Goal: Check status: Check status

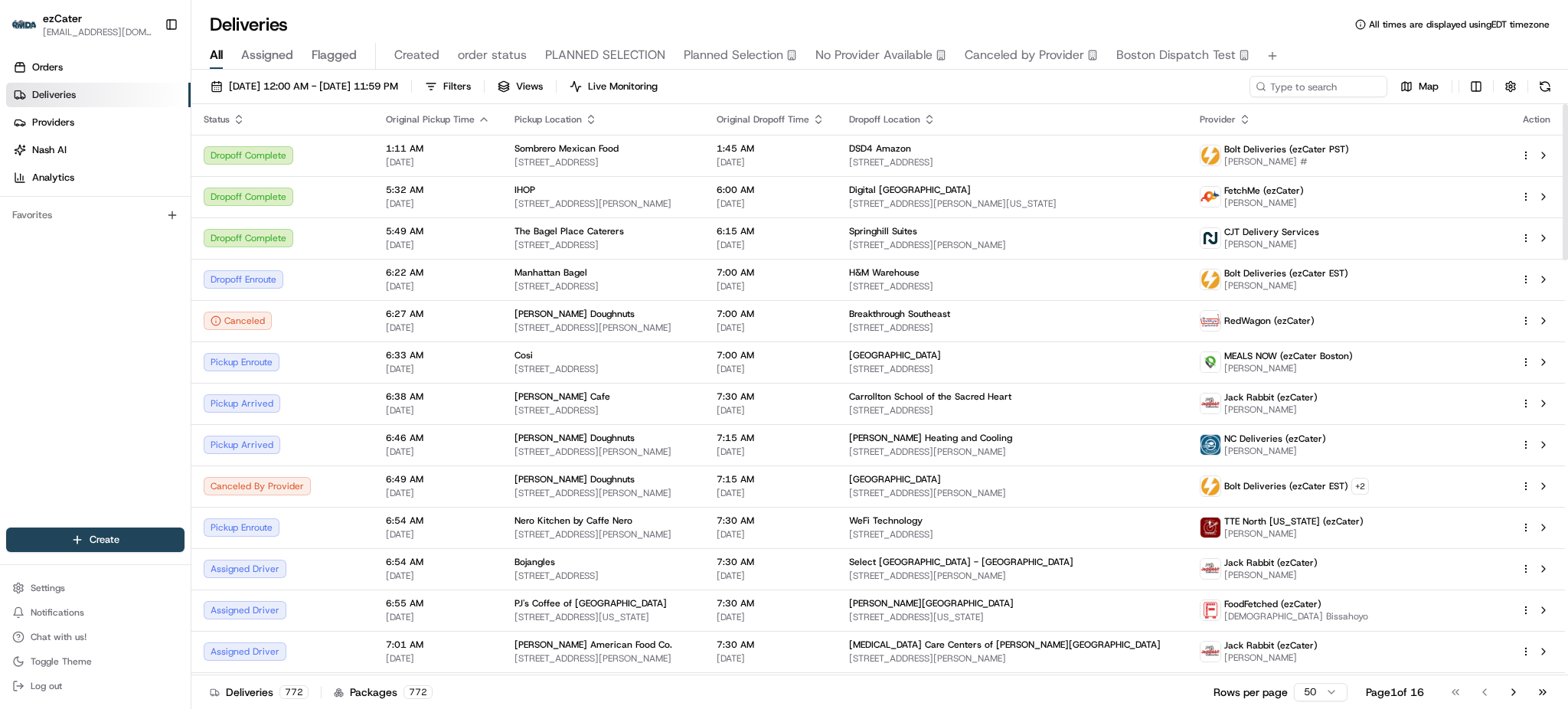
click at [83, 277] on div "Orders Deliveries Providers [PERSON_NAME] Analytics Favorites" at bounding box center [95, 293] width 190 height 488
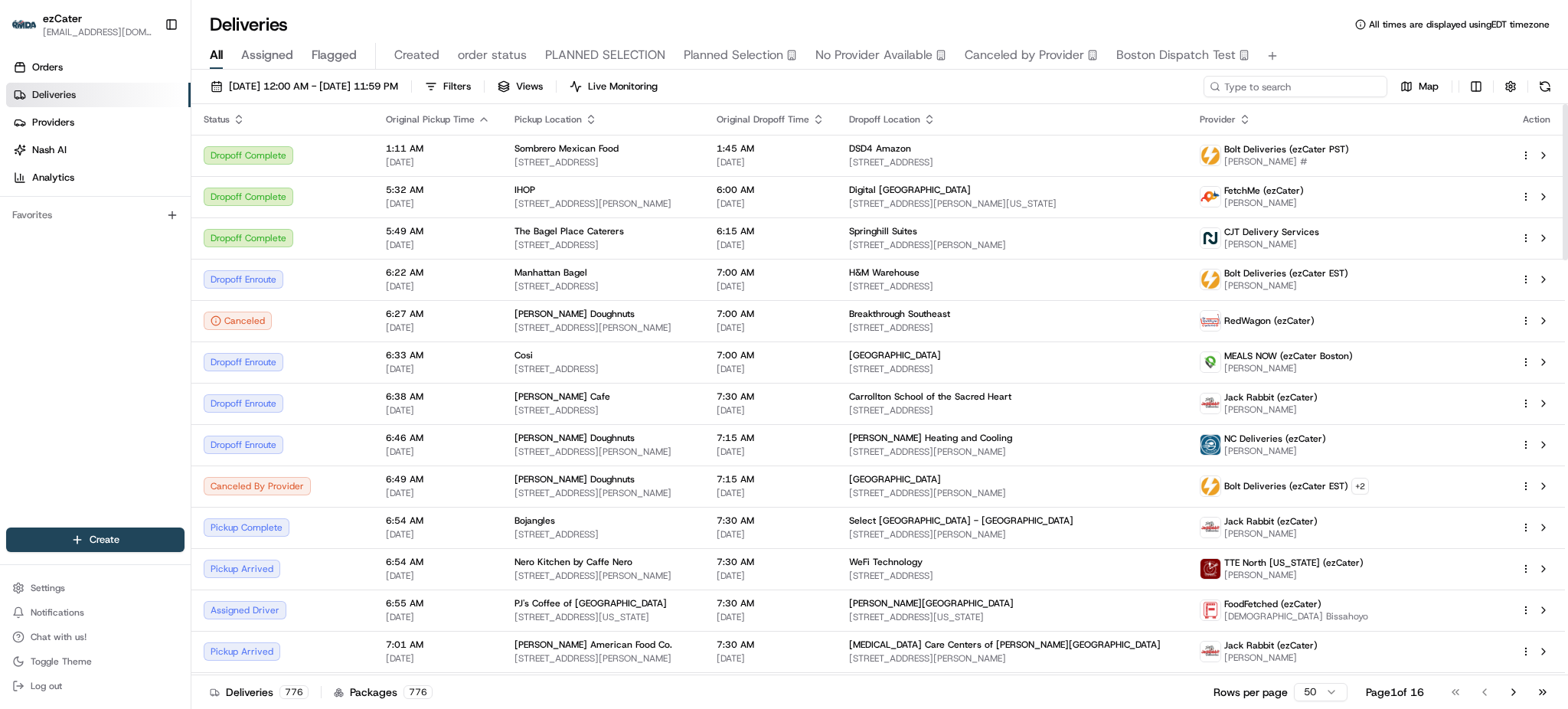
click at [1329, 91] on input at bounding box center [1295, 86] width 184 height 22
paste input "0GYE8E"
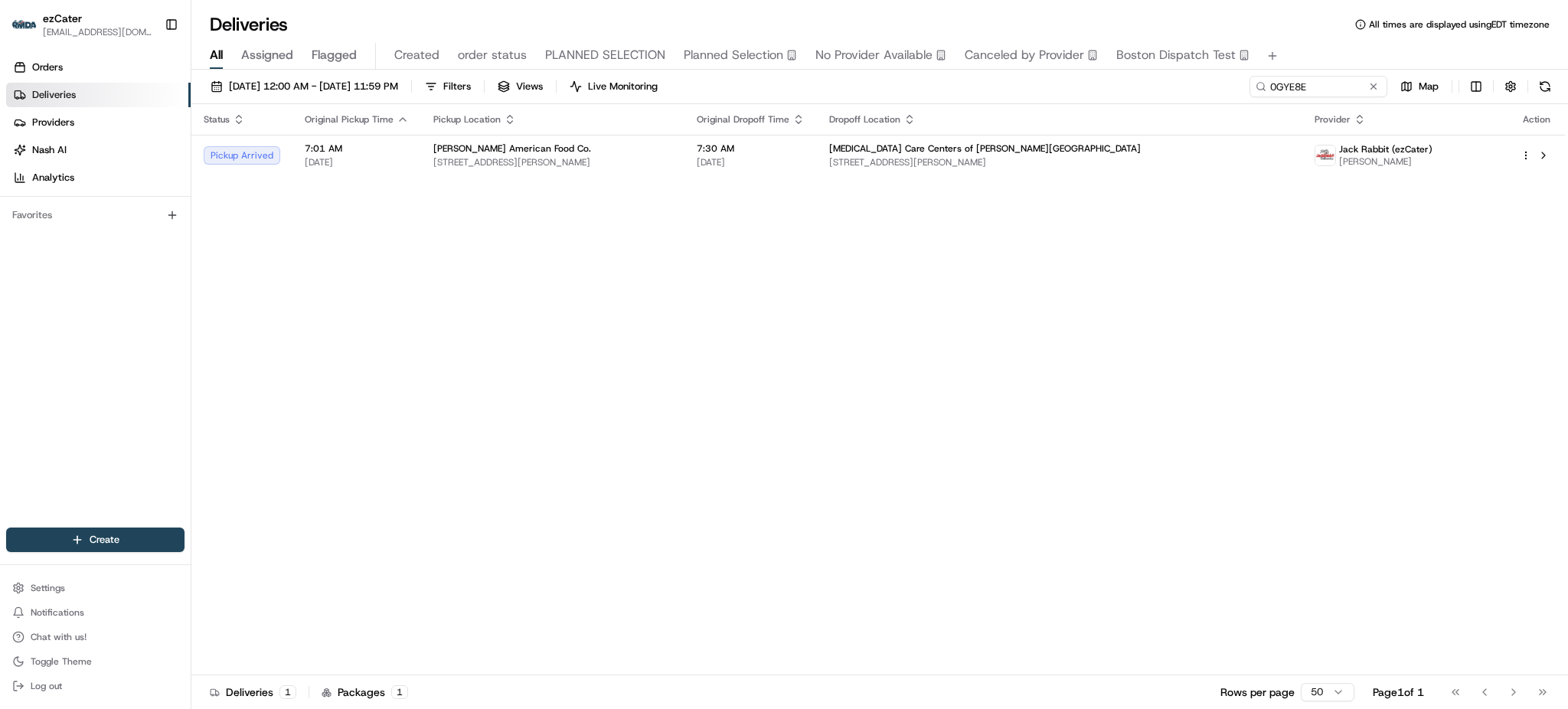
click at [1182, 95] on div "[DATE] 12:00 AM - [DATE] 11:59 PM Filters Views Live Monitoring 0GYE8E Map" at bounding box center [879, 90] width 1377 height 28
click at [1137, 331] on div "Status Original Pickup Time Pickup Location Original Dropoff Time Dropoff Locat…" at bounding box center [878, 390] width 1374 height 571
click at [441, 329] on div "Status Original Pickup Time Pickup Location Original Dropoff Time Dropoff Locat…" at bounding box center [878, 390] width 1374 height 571
click at [1300, 280] on div "Status Original Pickup Time Pickup Location Original Dropoff Time Dropoff Locat…" at bounding box center [878, 390] width 1374 height 571
click at [1037, 310] on div "Status Original Pickup Time Pickup Location Original Dropoff Time Dropoff Locat…" at bounding box center [878, 390] width 1374 height 571
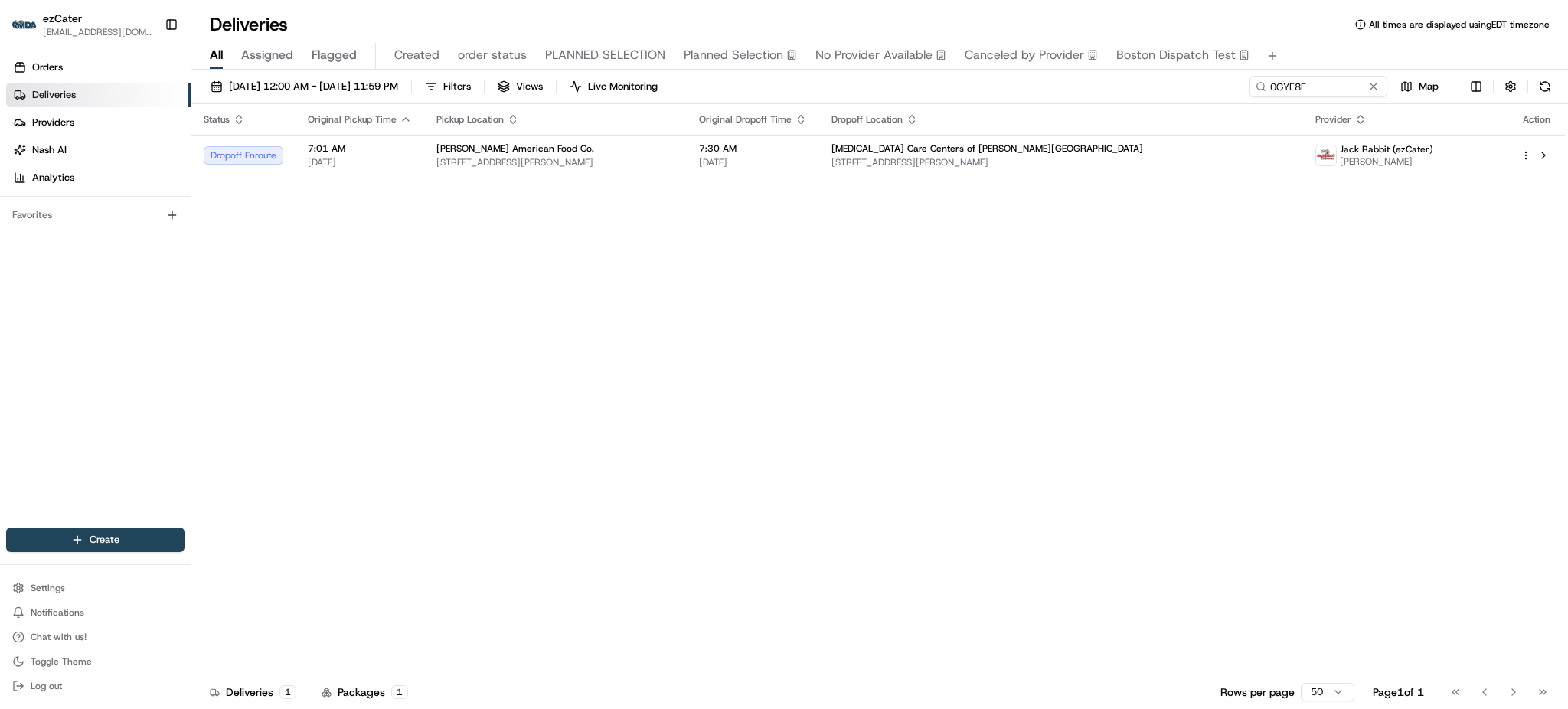
click at [957, 231] on div "Status Original Pickup Time Pickup Location Original Dropoff Time Dropoff Locat…" at bounding box center [878, 390] width 1374 height 571
click at [1331, 83] on input "0GYE8E" at bounding box center [1295, 86] width 184 height 22
paste input "1PZ221"
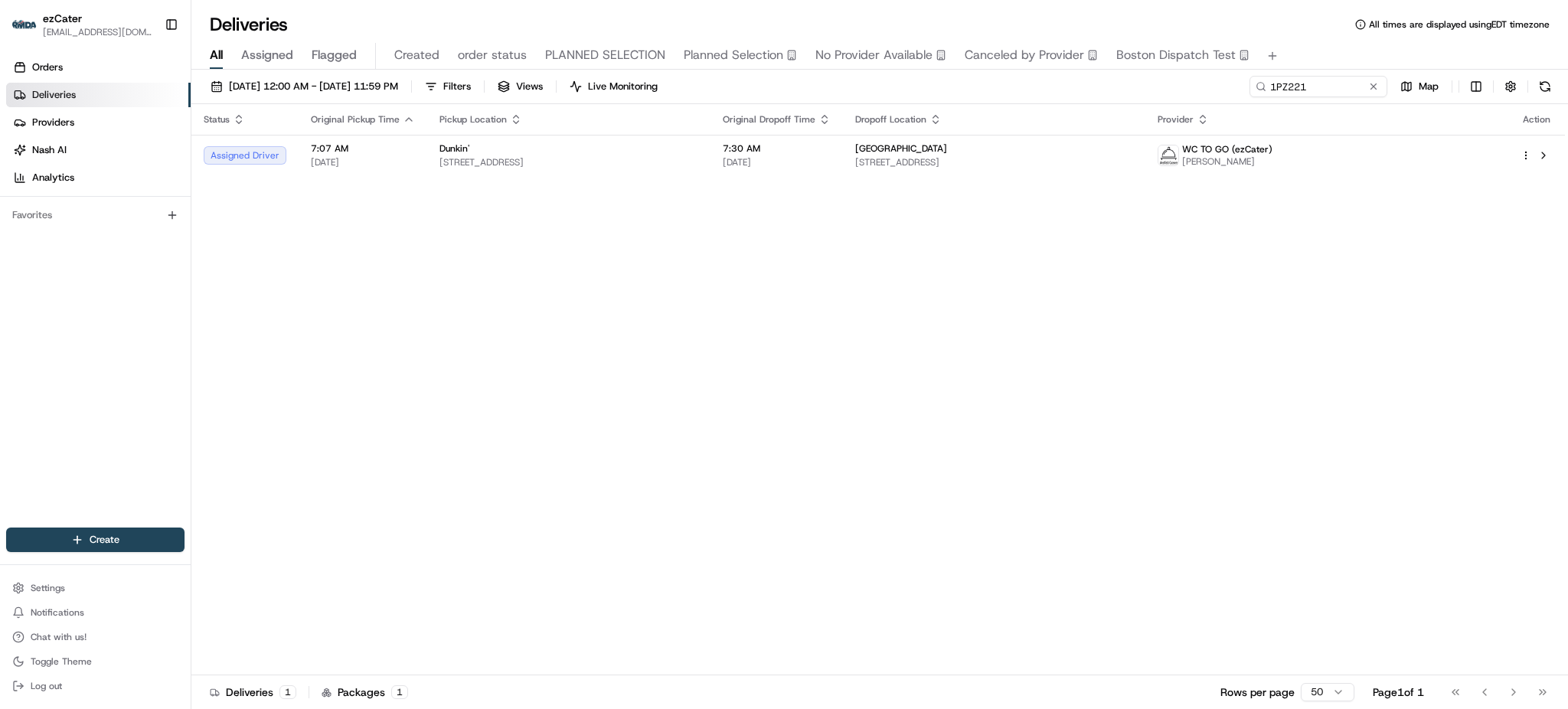
click at [1199, 98] on div "[DATE] 12:00 AM - [DATE] 11:59 PM Filters Views Live Monitoring 1PZ221 Map" at bounding box center [879, 90] width 1377 height 28
click at [978, 167] on span "[STREET_ADDRESS]" at bounding box center [994, 162] width 278 height 12
click at [1026, 635] on div "Status Original Pickup Time Pickup Location Original Dropoff Time Dropoff Locat…" at bounding box center [878, 390] width 1374 height 571
click at [511, 247] on div "Status Original Pickup Time Pickup Location Original Dropoff Time Dropoff Locat…" at bounding box center [878, 390] width 1374 height 571
click at [1342, 574] on div "Status Original Pickup Time Pickup Location Original Dropoff Time Dropoff Locat…" at bounding box center [878, 390] width 1374 height 571
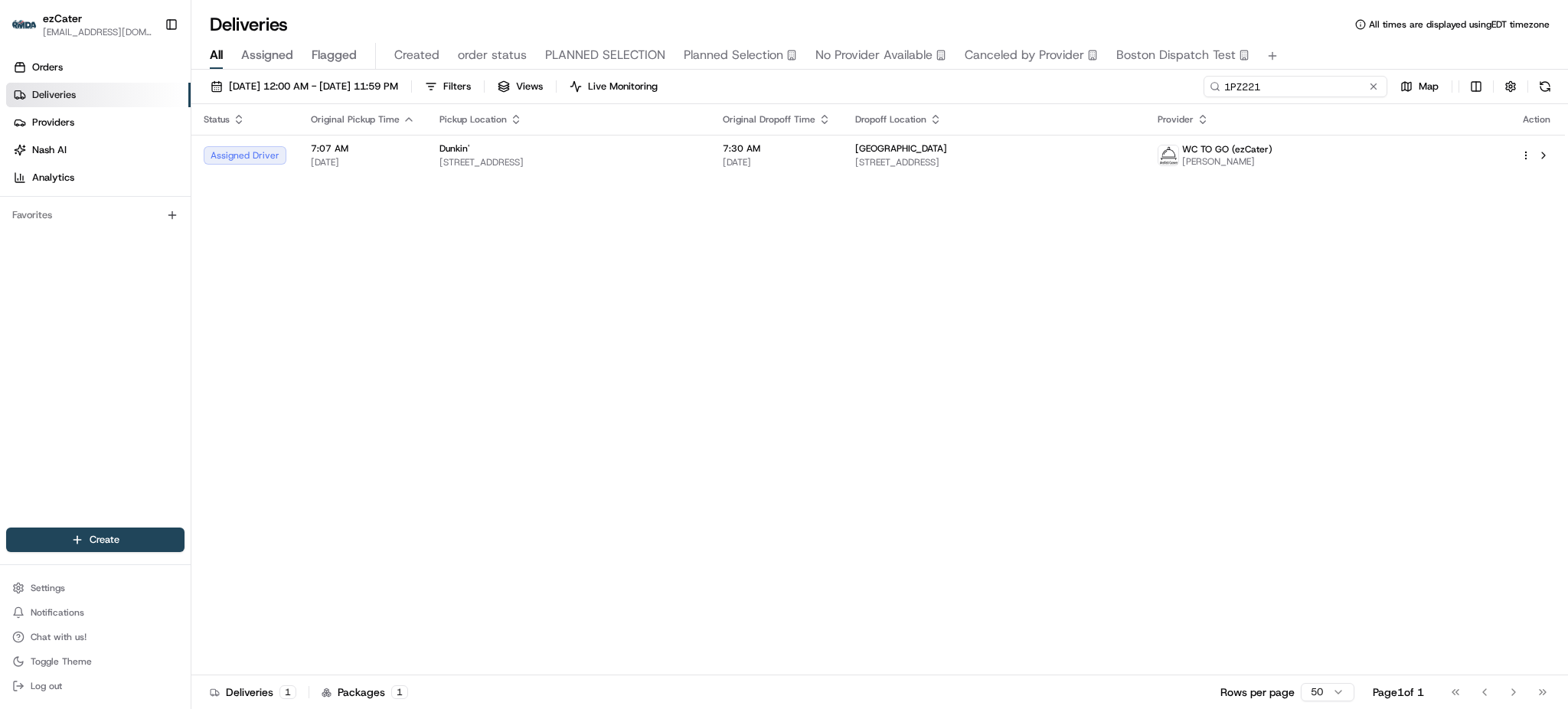
click at [1340, 90] on input "1PZ221" at bounding box center [1295, 86] width 184 height 22
paste input "JGF5R0"
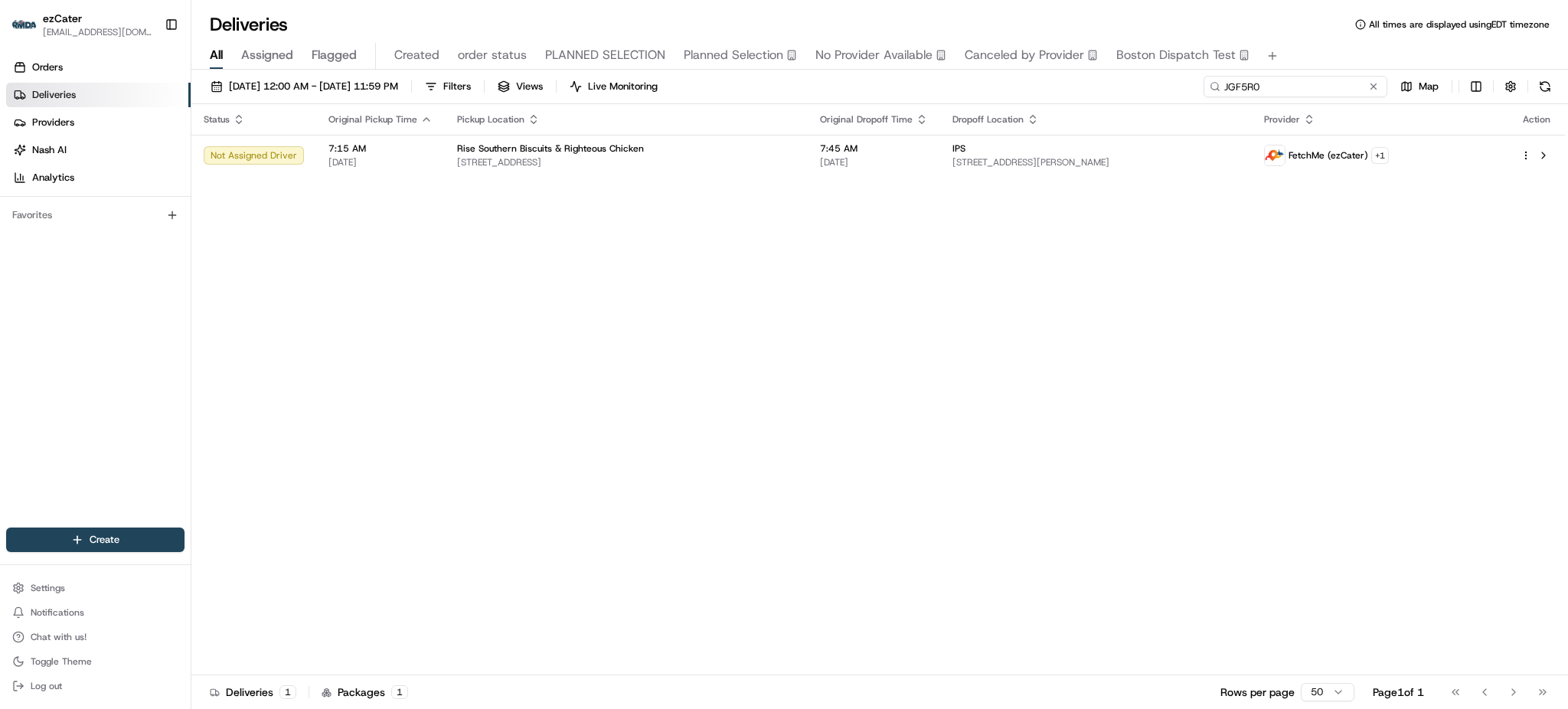
type input "JGF5R0"
click at [1355, 48] on div "All Assigned Flagged Created order status PLANNED SELECTION Planned Selection N…" at bounding box center [879, 56] width 1377 height 27
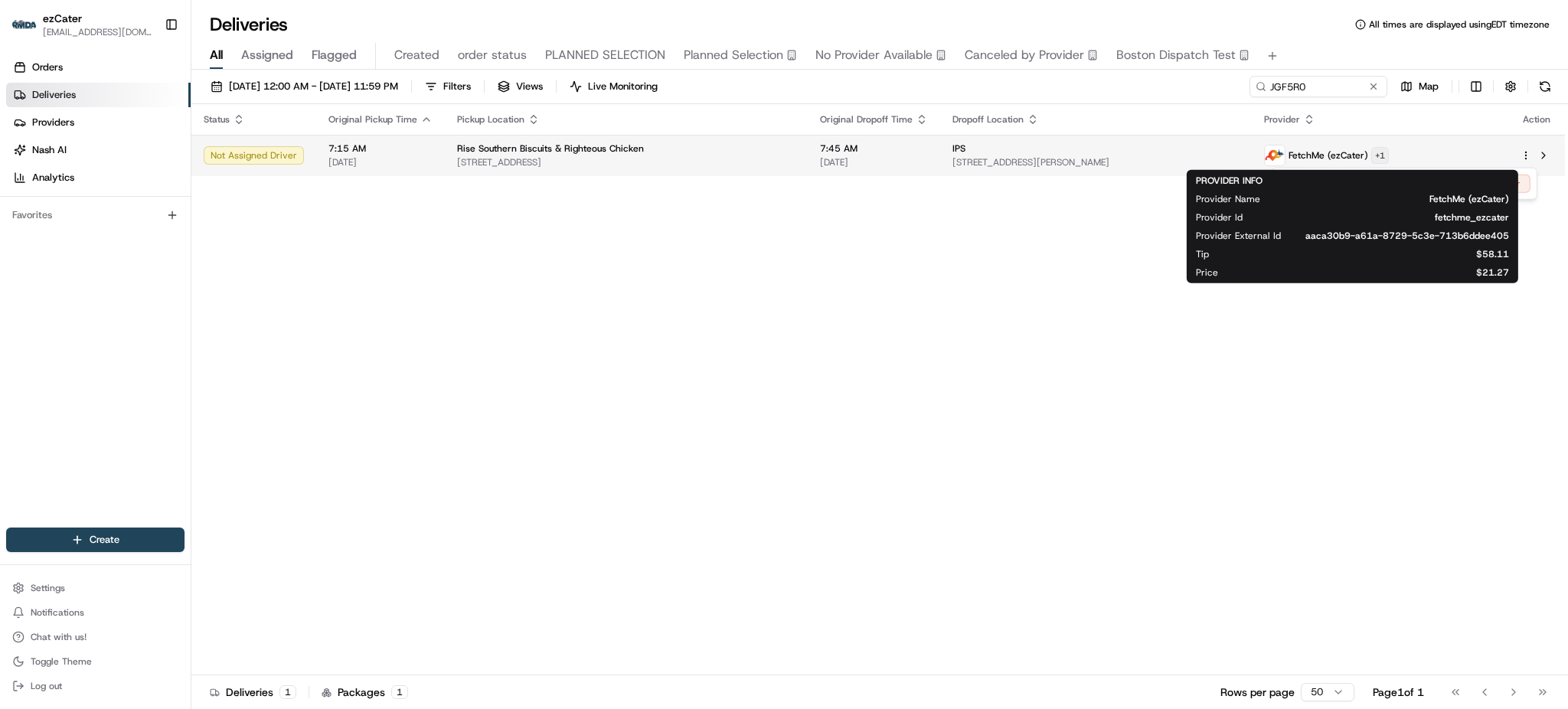
click at [1404, 151] on html "ezCater [EMAIL_ADDRESS][DOMAIN_NAME] Toggle Sidebar Orders Deliveries Providers…" at bounding box center [784, 354] width 1568 height 709
click at [1325, 194] on span "FetchMe (ezCater)" at bounding box center [1397, 198] width 224 height 12
click at [1399, 154] on html "ezCater [EMAIL_ADDRESS][DOMAIN_NAME] Toggle Sidebar Orders Deliveries Providers…" at bounding box center [784, 354] width 1568 height 709
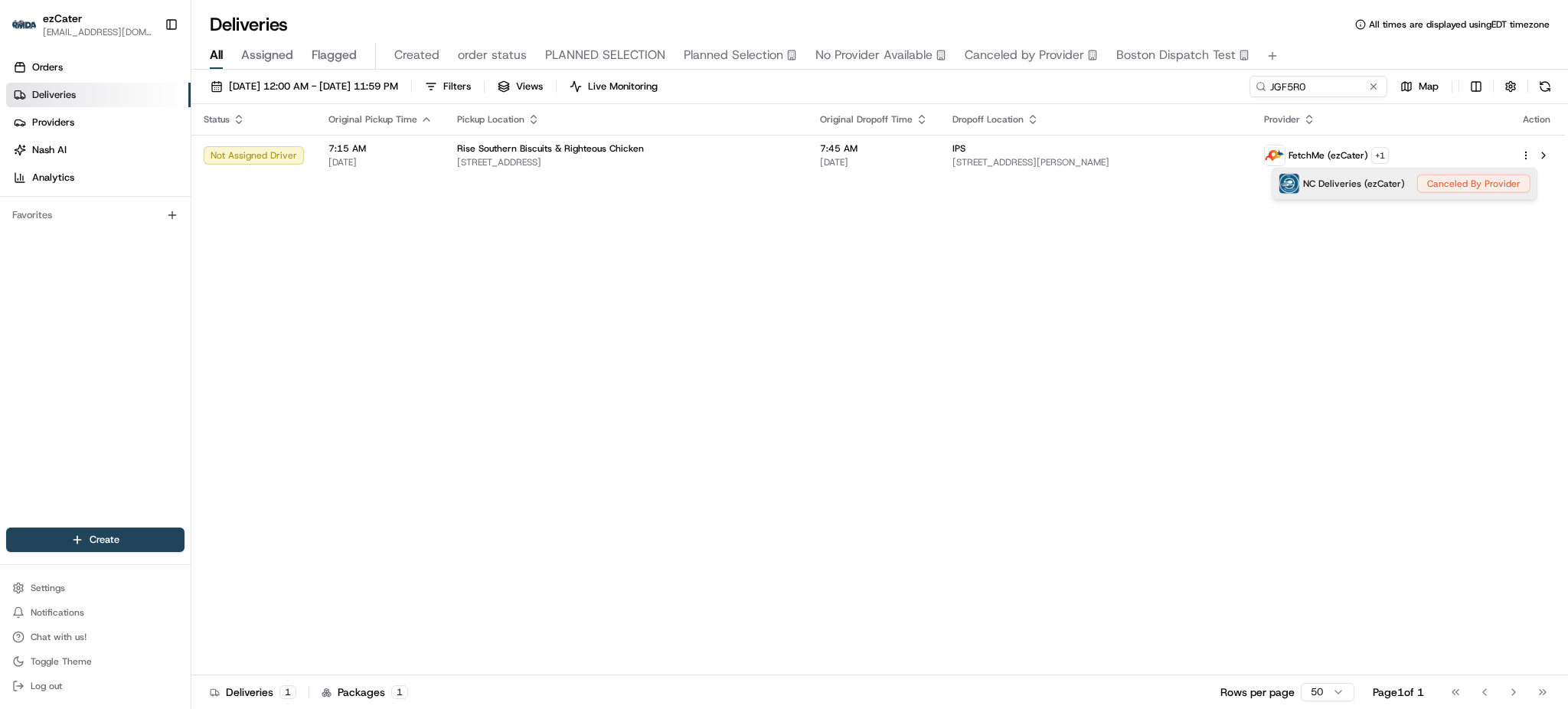
click at [1519, 187] on div "NC Deliveries (ezCater) Canceled By Provider" at bounding box center [1404, 184] width 264 height 31
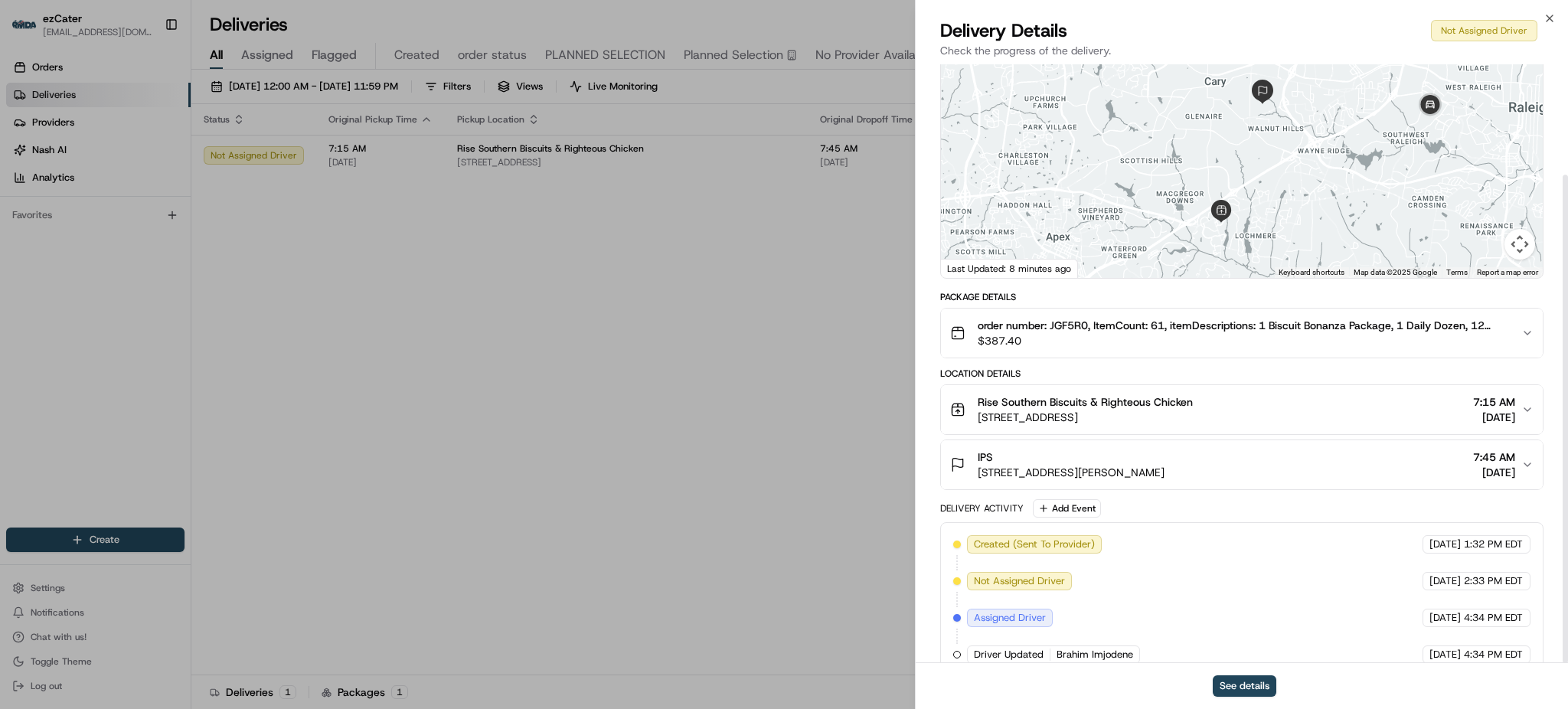
scroll to position [136, 0]
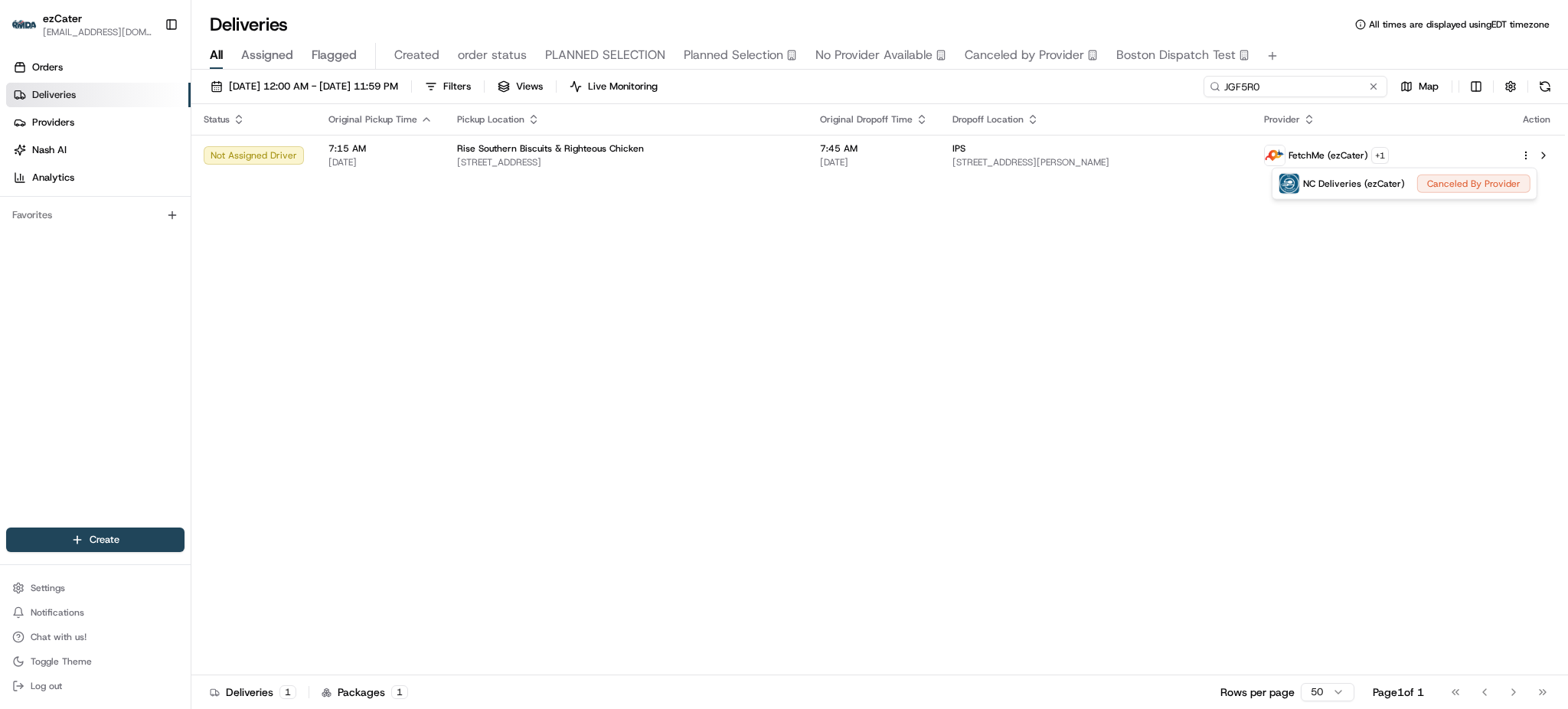
click at [1283, 94] on input "JGF5R0" at bounding box center [1295, 86] width 184 height 22
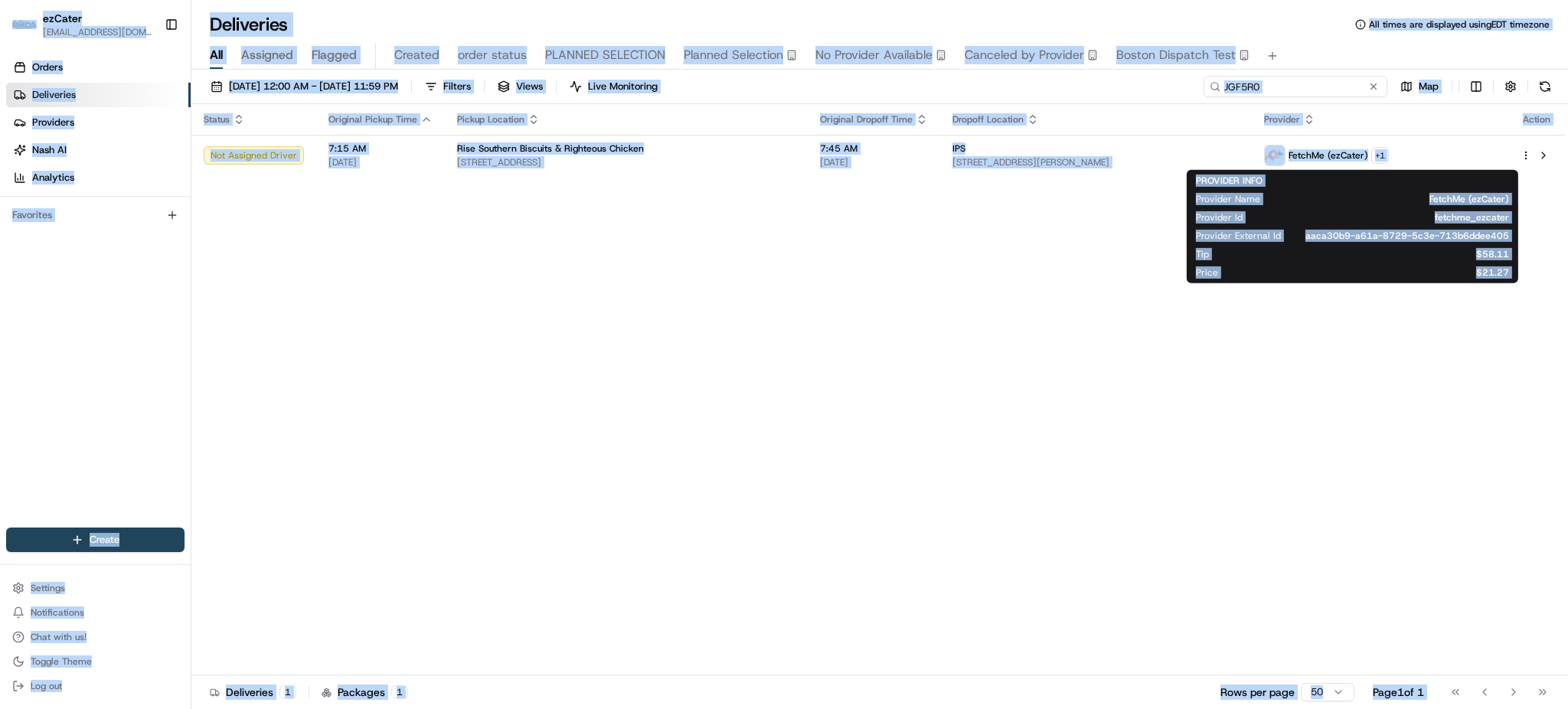
click at [1305, 87] on input "JGF5R0" at bounding box center [1295, 86] width 184 height 22
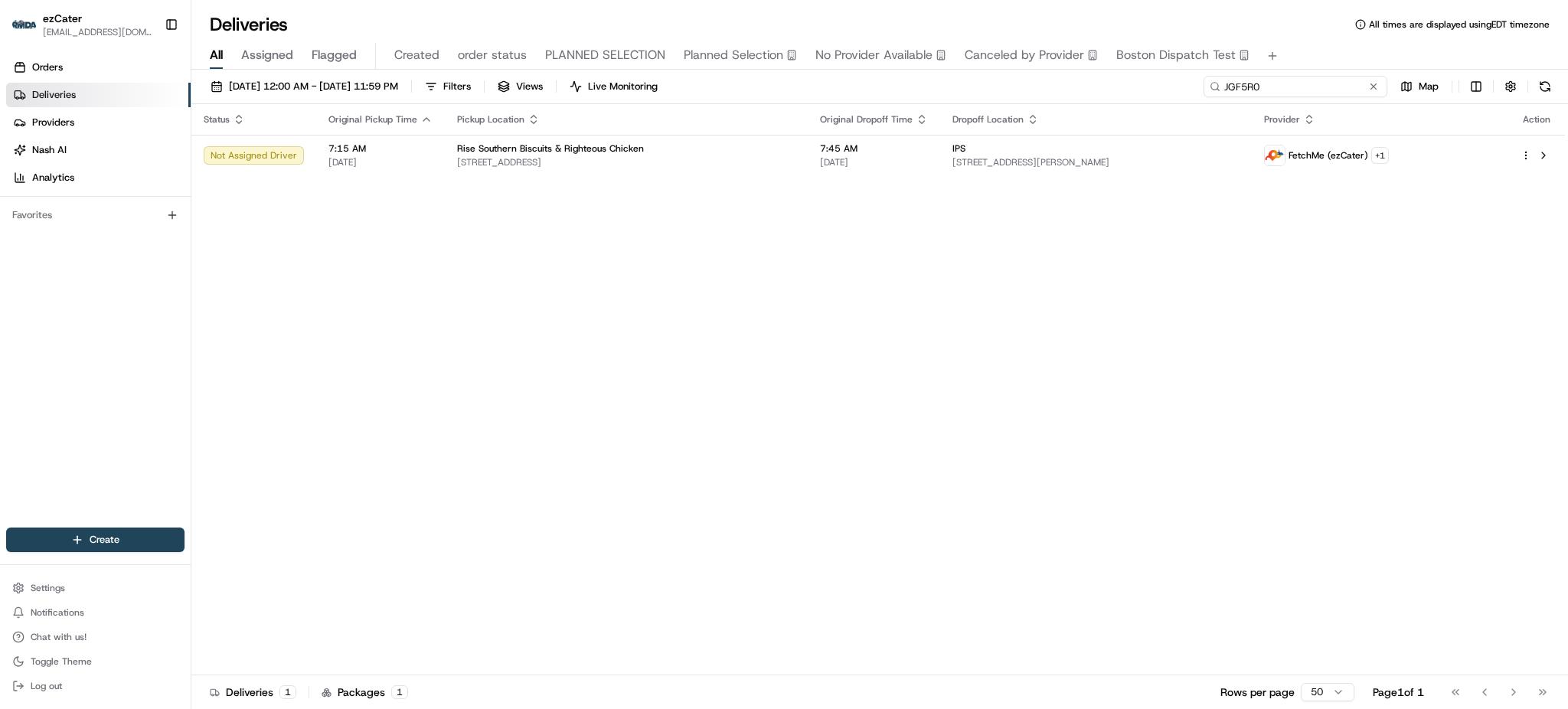
paste input
click at [1078, 97] on div "[DATE] 12:00 AM - [DATE] 11:59 PM Filters Views Live Monitoring JGF5R0 Map" at bounding box center [879, 90] width 1377 height 28
click at [1047, 243] on div "Status Original Pickup Time Pickup Location Original Dropoff Time Dropoff Locat…" at bounding box center [878, 390] width 1374 height 571
click at [1318, 95] on input "JGF5R0" at bounding box center [1295, 86] width 184 height 22
paste input "1PZ221"
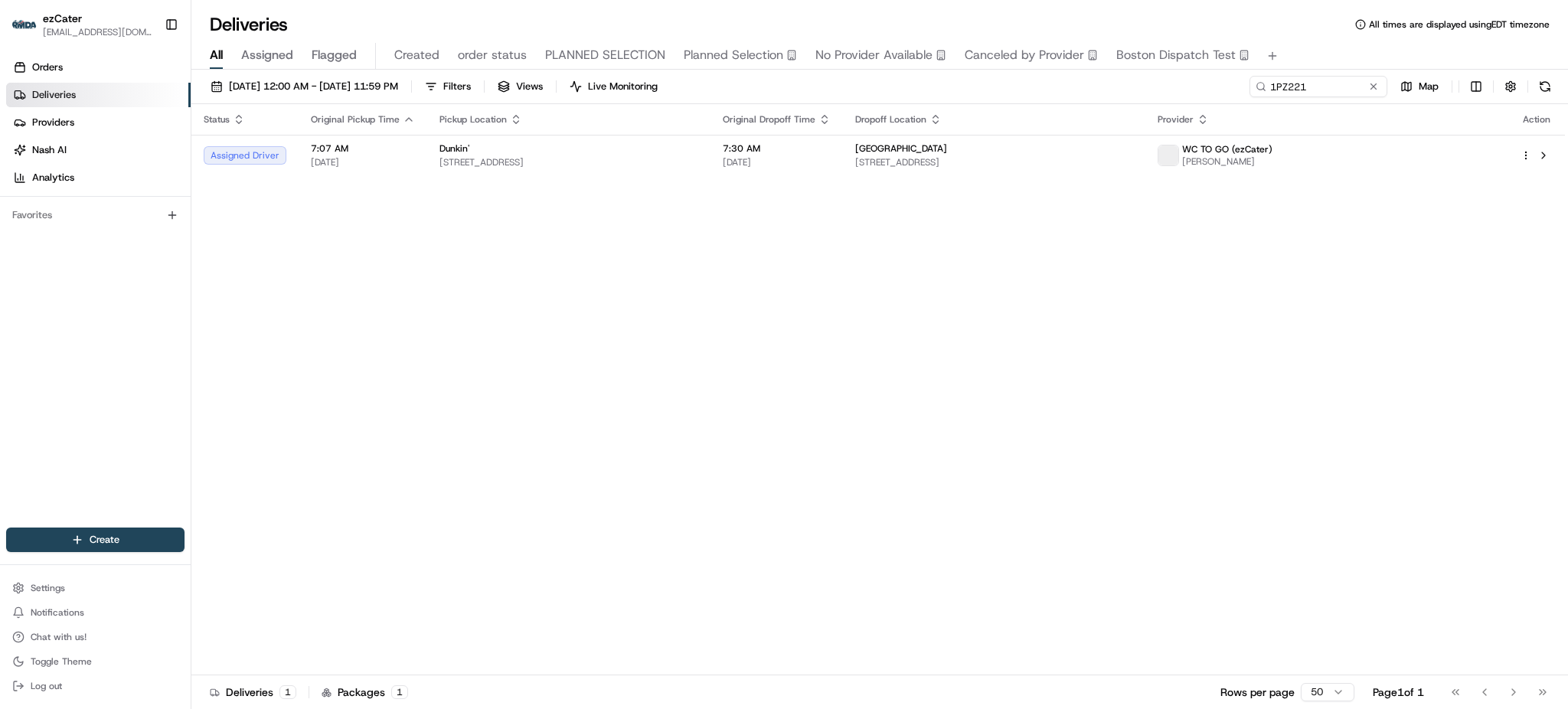
click at [1323, 41] on div "All Assigned Flagged Created order status PLANNED SELECTION Planned Selection N…" at bounding box center [879, 53] width 1377 height 33
click at [1061, 165] on span "[STREET_ADDRESS]" at bounding box center [994, 162] width 278 height 12
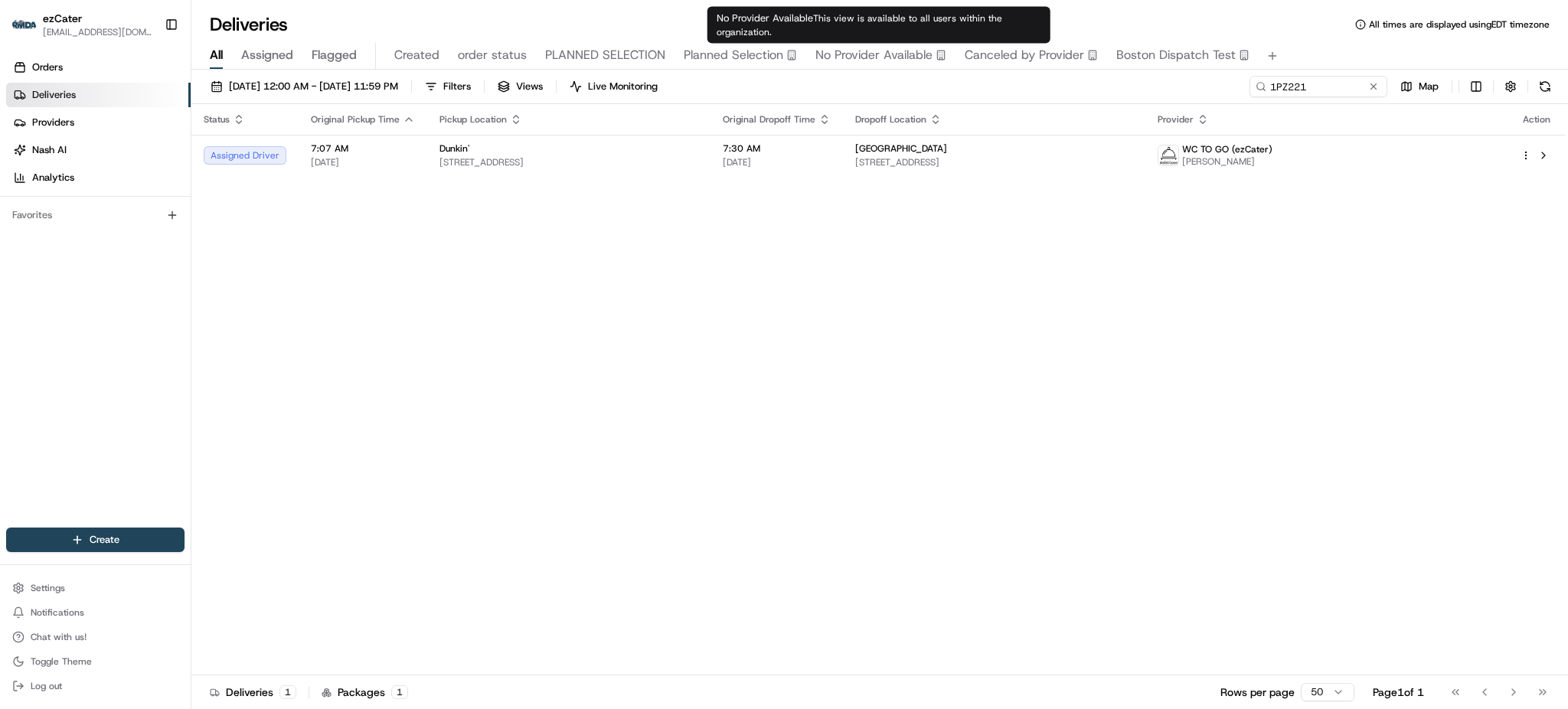
click at [1329, 63] on div "All Assigned Flagged Created order status PLANNED SELECTION Planned Selection N…" at bounding box center [879, 56] width 1377 height 27
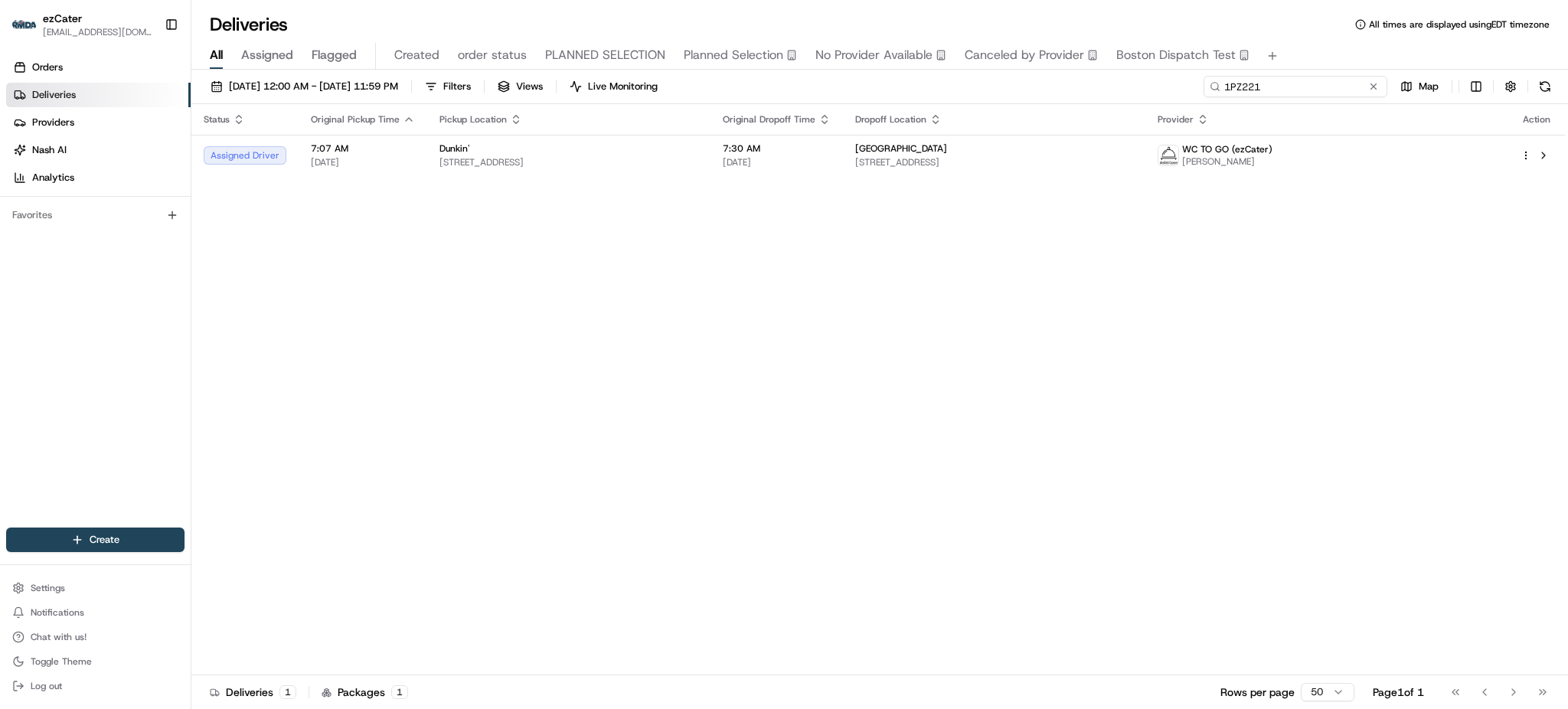
click at [1321, 81] on input "1PZ221" at bounding box center [1295, 86] width 184 height 22
paste input "9A9AG1"
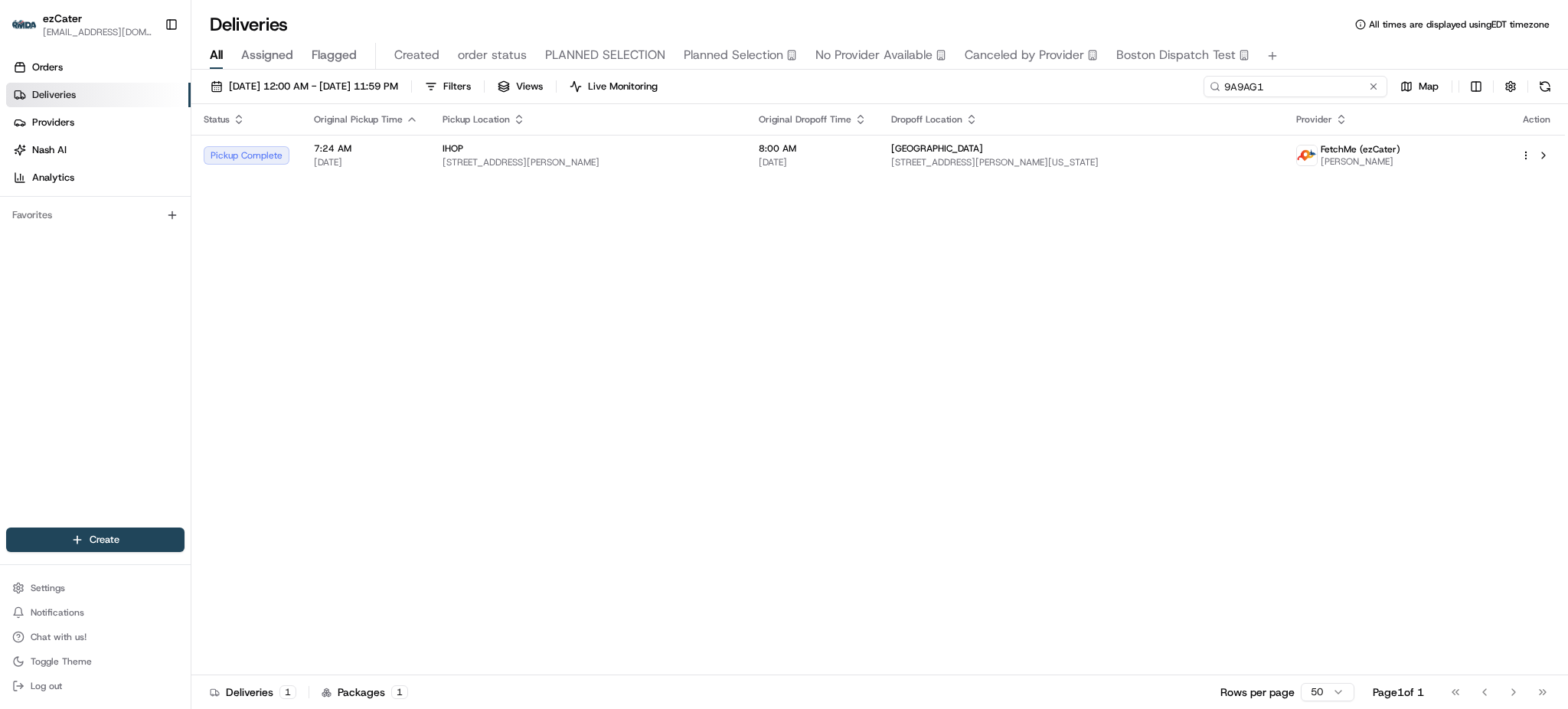
paste input "1PZ221"
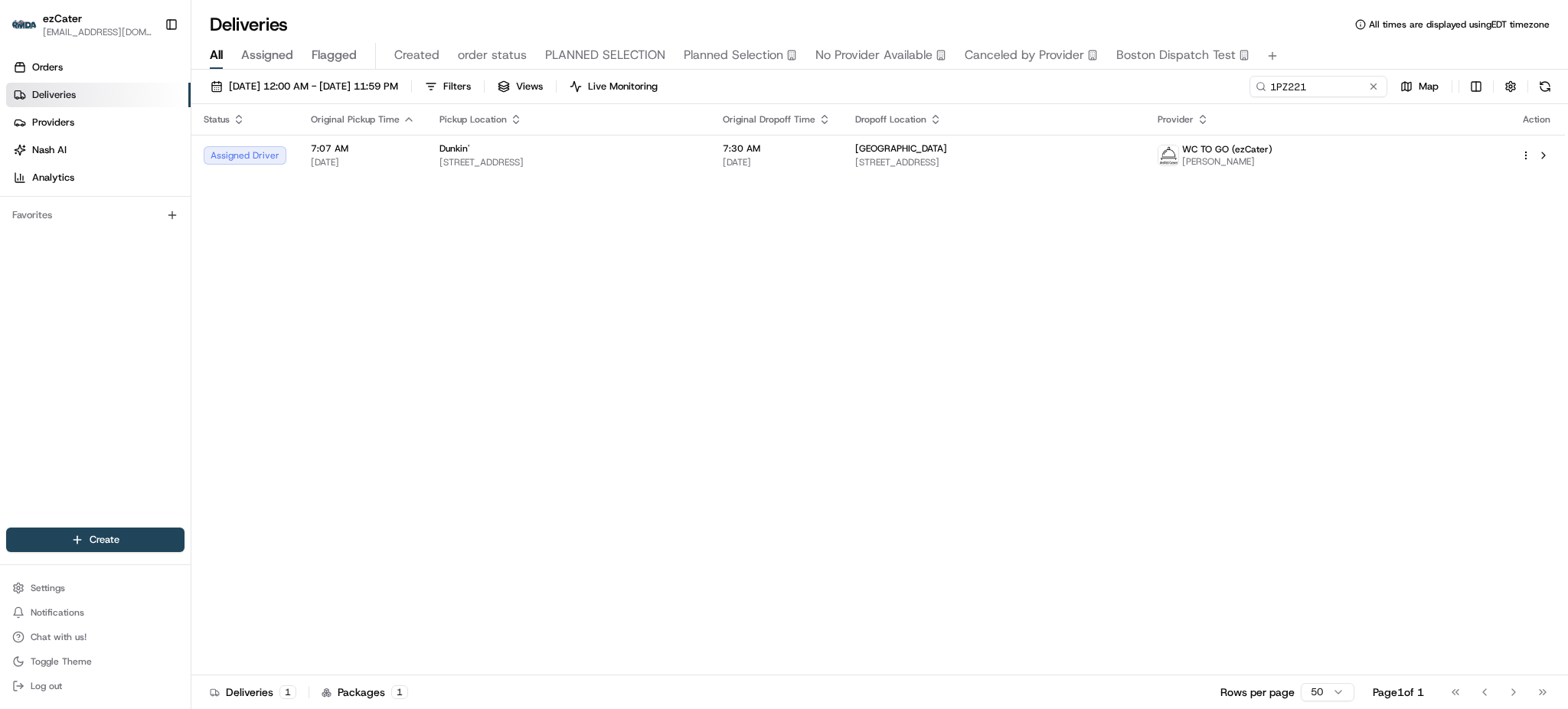
click at [1313, 60] on div "All Assigned Flagged Created order status PLANNED SELECTION Planned Selection N…" at bounding box center [879, 56] width 1377 height 27
click at [938, 182] on div "Status Original Pickup Time Pickup Location Original Dropoff Time Dropoff Locat…" at bounding box center [878, 390] width 1374 height 571
click at [940, 146] on span "[GEOGRAPHIC_DATA]" at bounding box center [901, 148] width 92 height 12
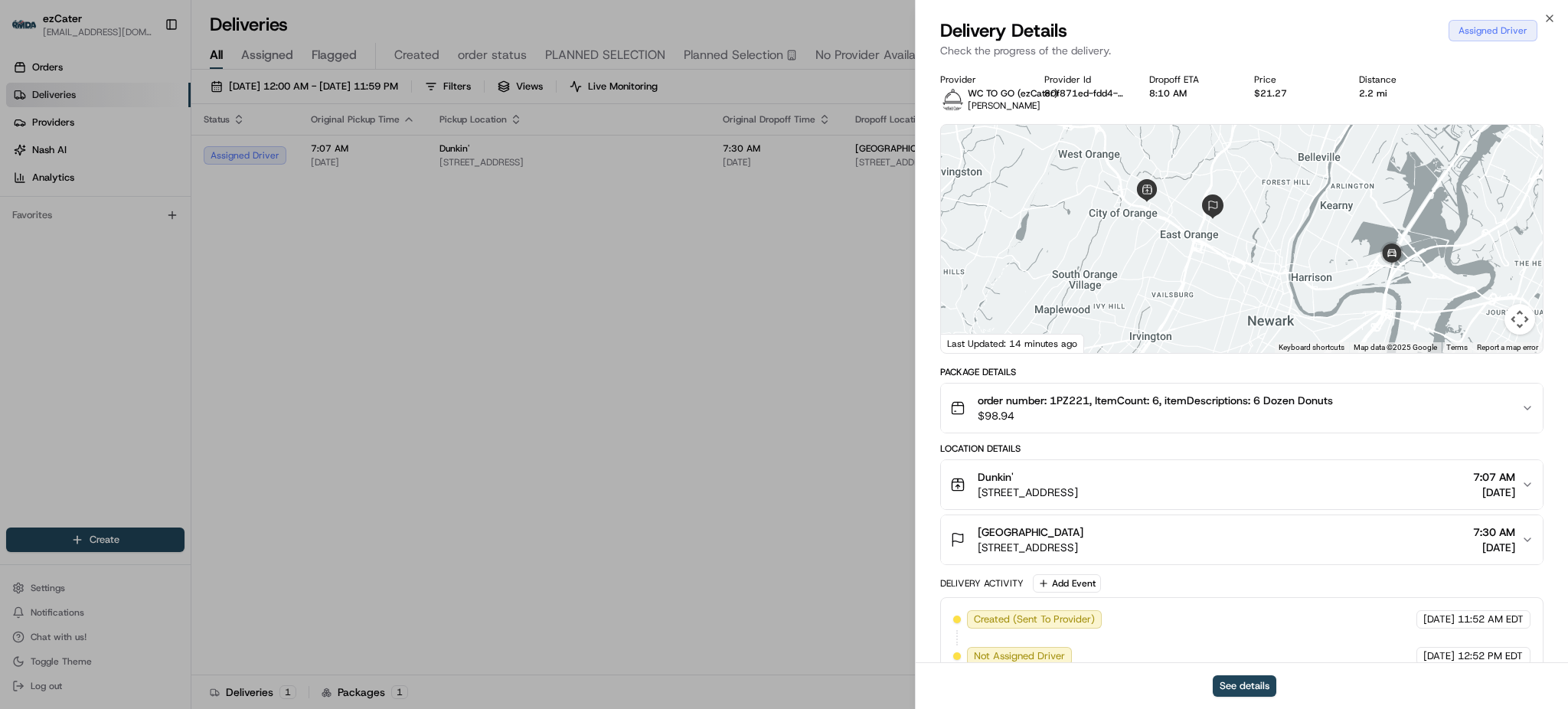
drag, startPoint x: 1303, startPoint y: 316, endPoint x: 1302, endPoint y: 274, distance: 42.0
click at [1302, 274] on div at bounding box center [1242, 239] width 602 height 228
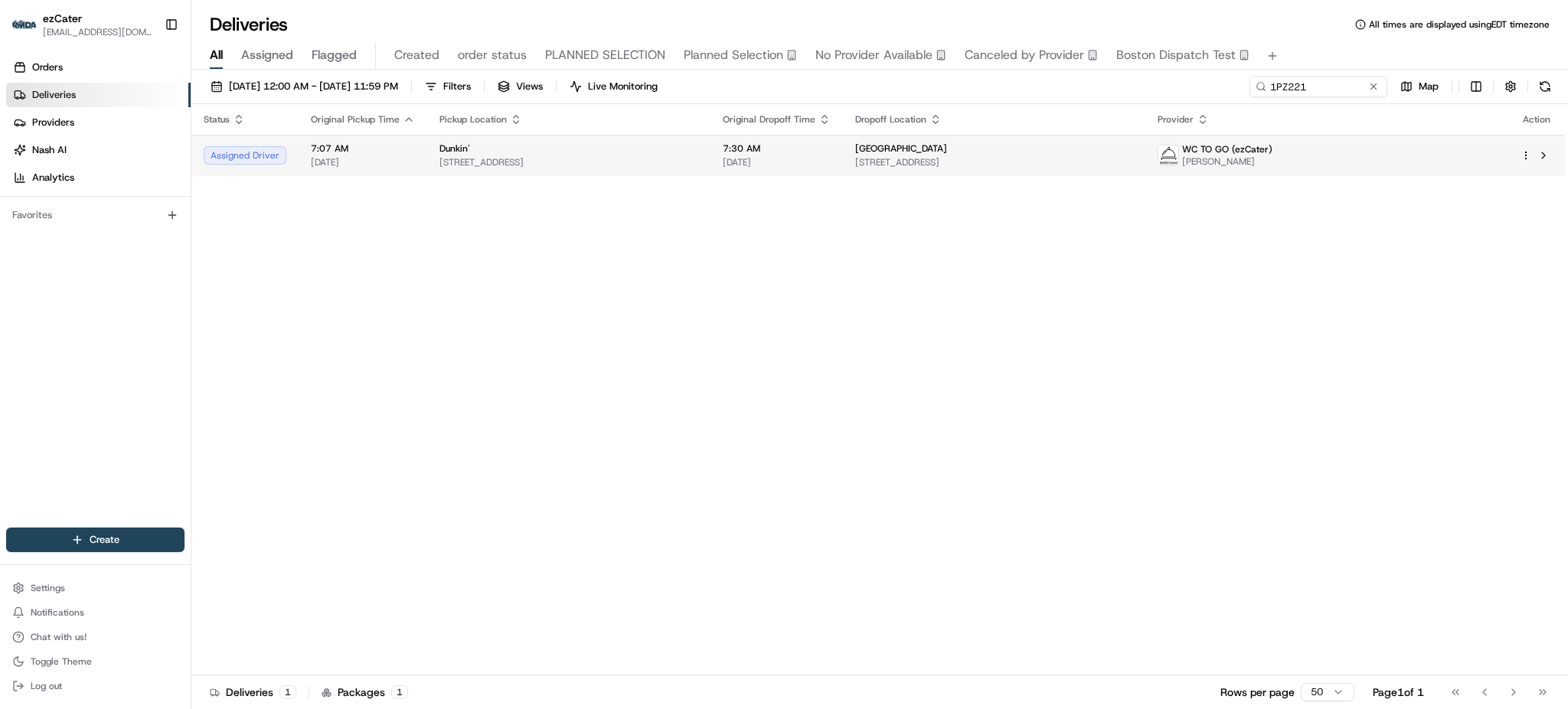
click at [1178, 165] on img at bounding box center [1168, 155] width 20 height 20
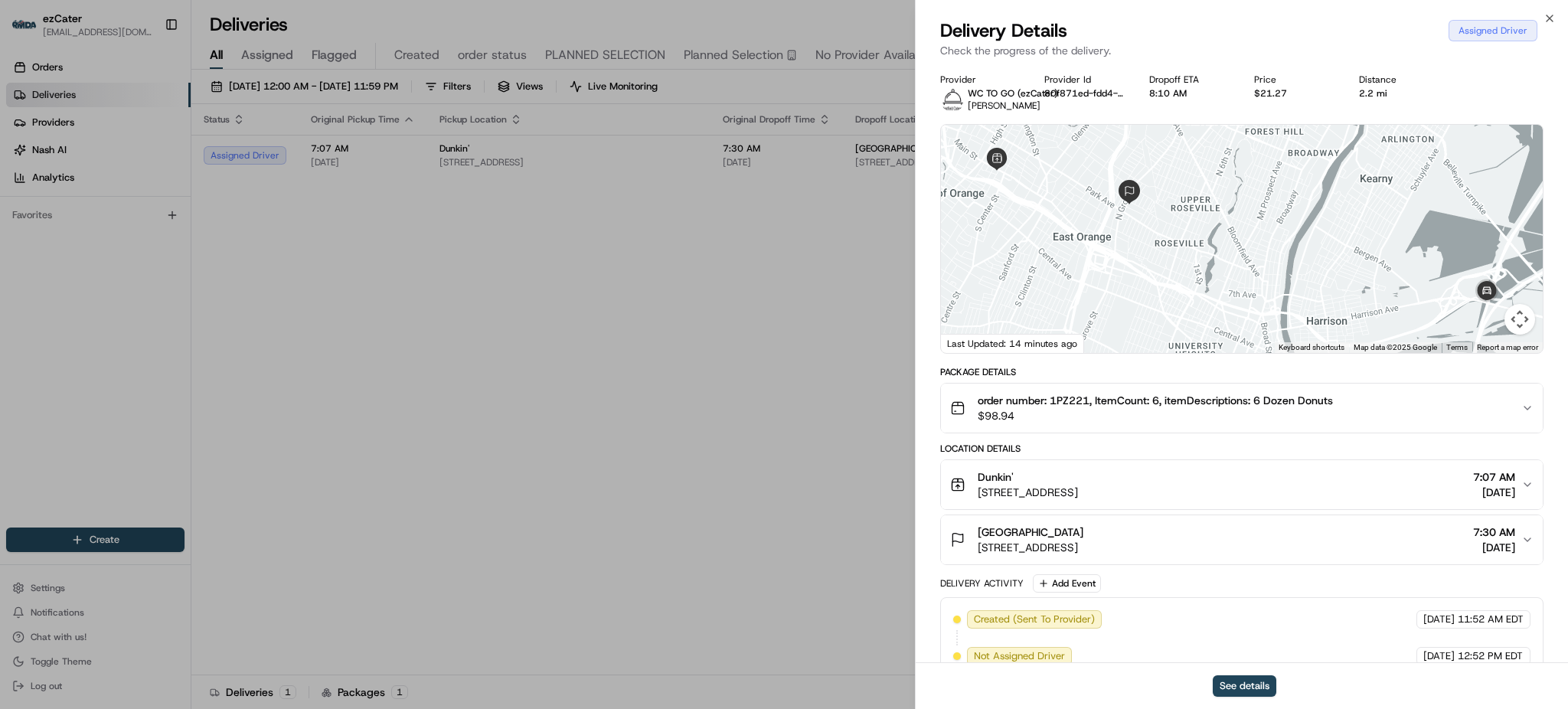
click at [1024, 111] on span "[PERSON_NAME]" at bounding box center [1004, 105] width 73 height 12
copy span "[PERSON_NAME]"
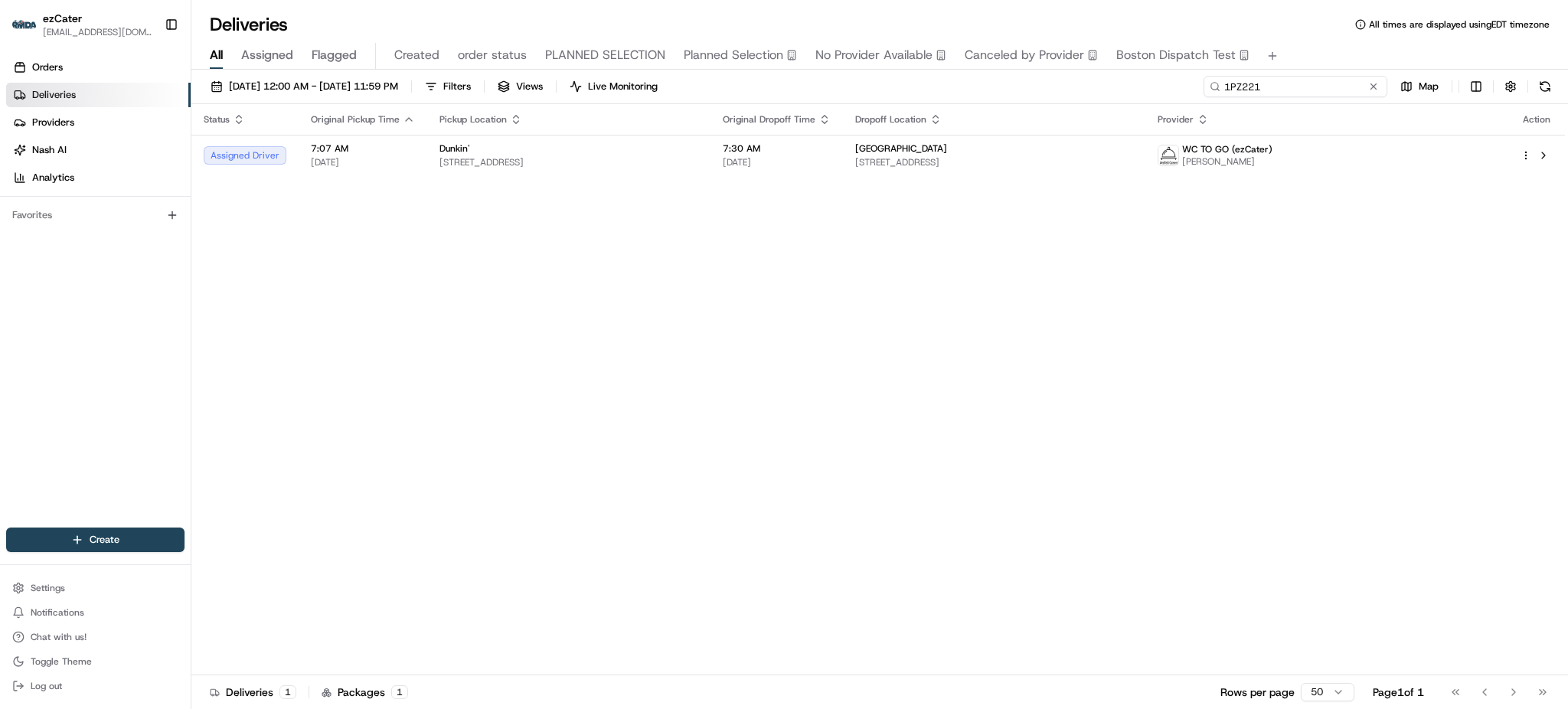
click at [1336, 91] on input "1PZ221" at bounding box center [1295, 86] width 184 height 22
paste input "[PERSON_NAME]"
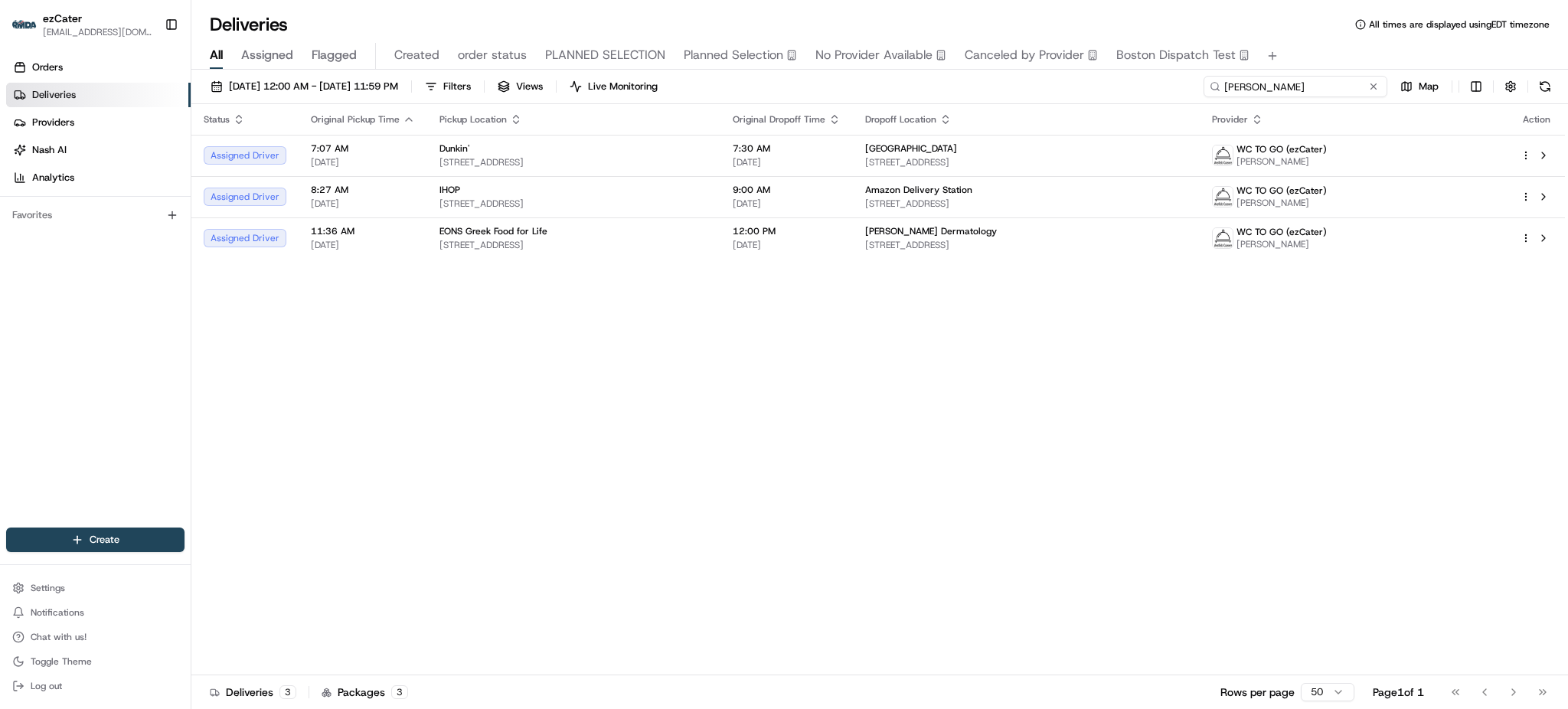
type input "[PERSON_NAME]"
click at [1124, 91] on div "[DATE] 12:00 AM - [DATE] 11:59 PM Filters Views Live Monitoring [PERSON_NAME] M…" at bounding box center [879, 90] width 1377 height 28
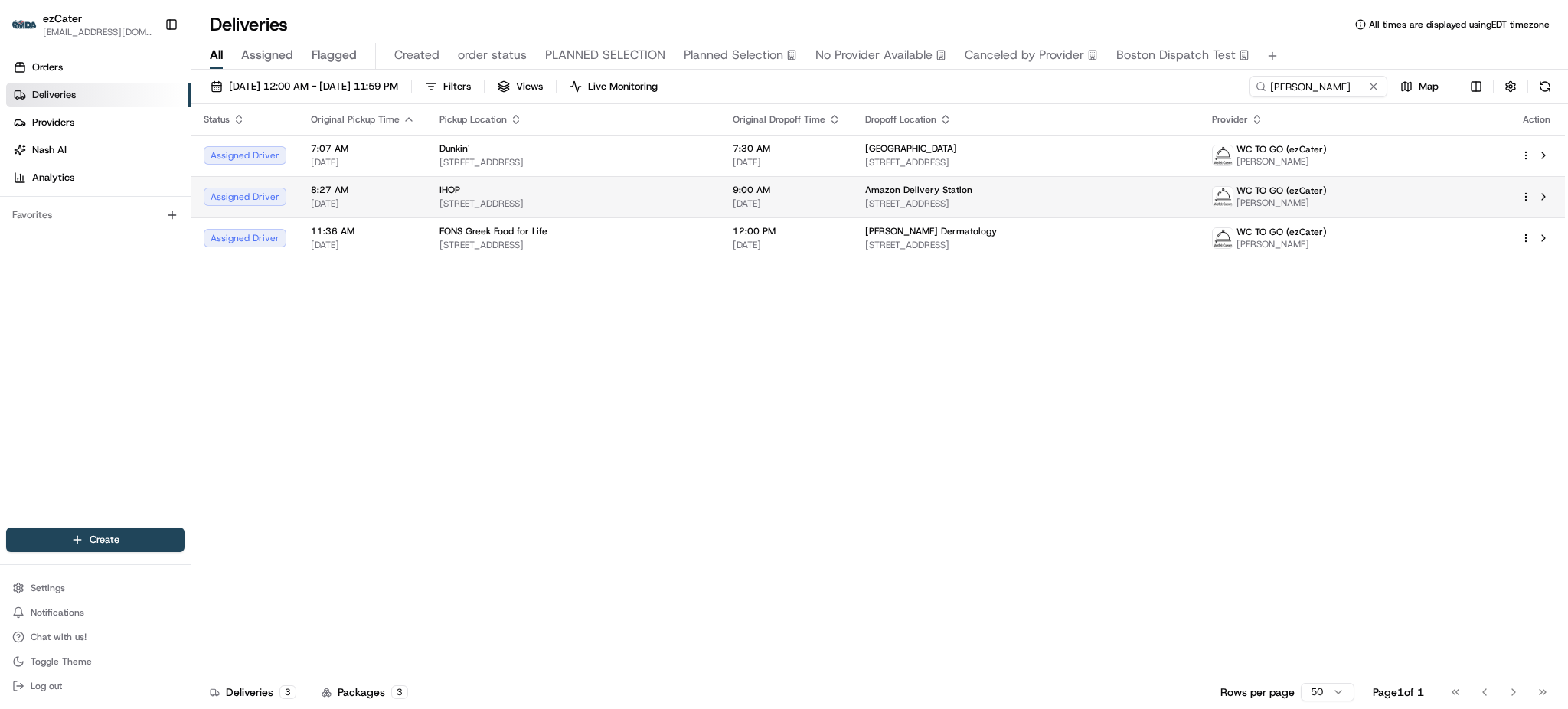
click at [1119, 180] on td "Amazon Delivery Station [STREET_ADDRESS]" at bounding box center [1025, 196] width 346 height 41
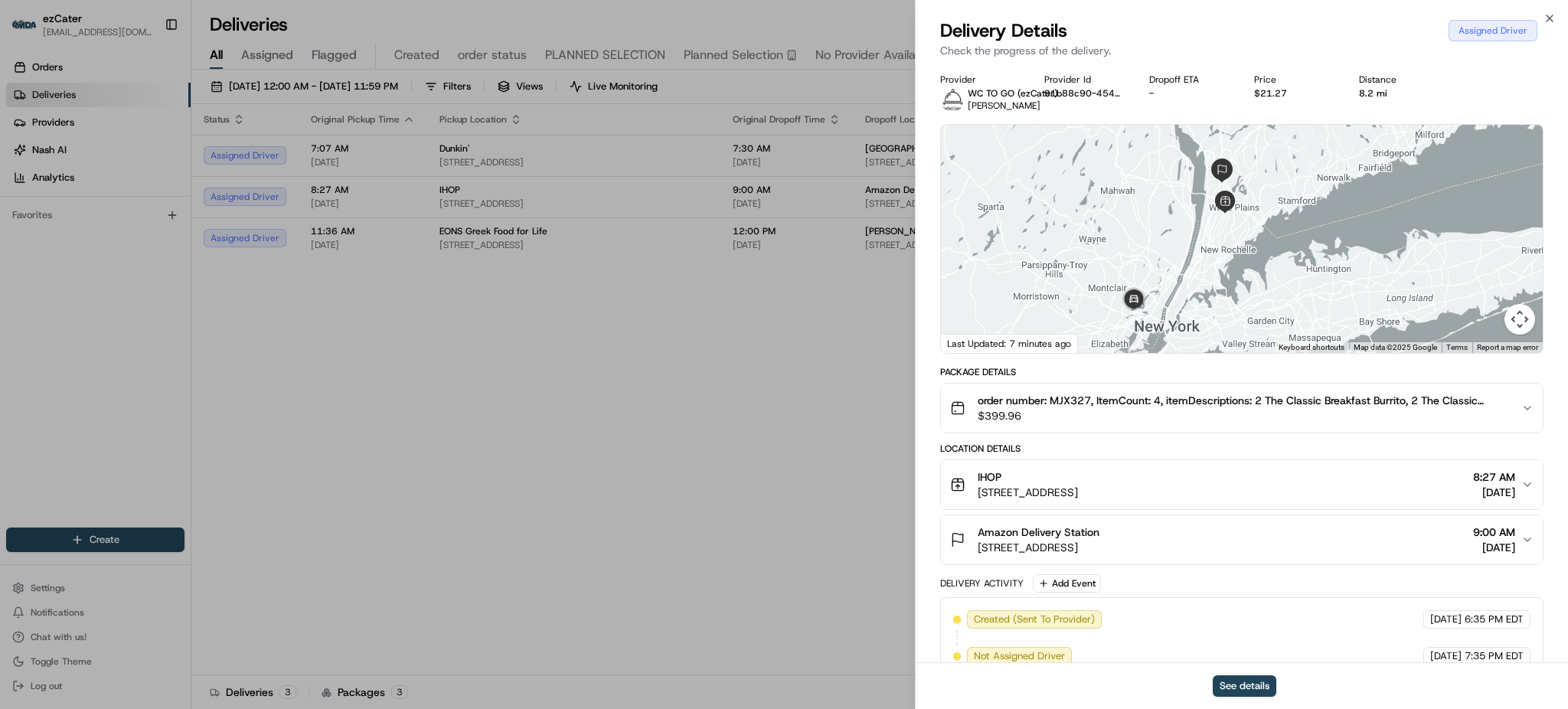
drag, startPoint x: 1197, startPoint y: 225, endPoint x: 1197, endPoint y: 200, distance: 25.0
click at [1197, 200] on div at bounding box center [1242, 239] width 602 height 228
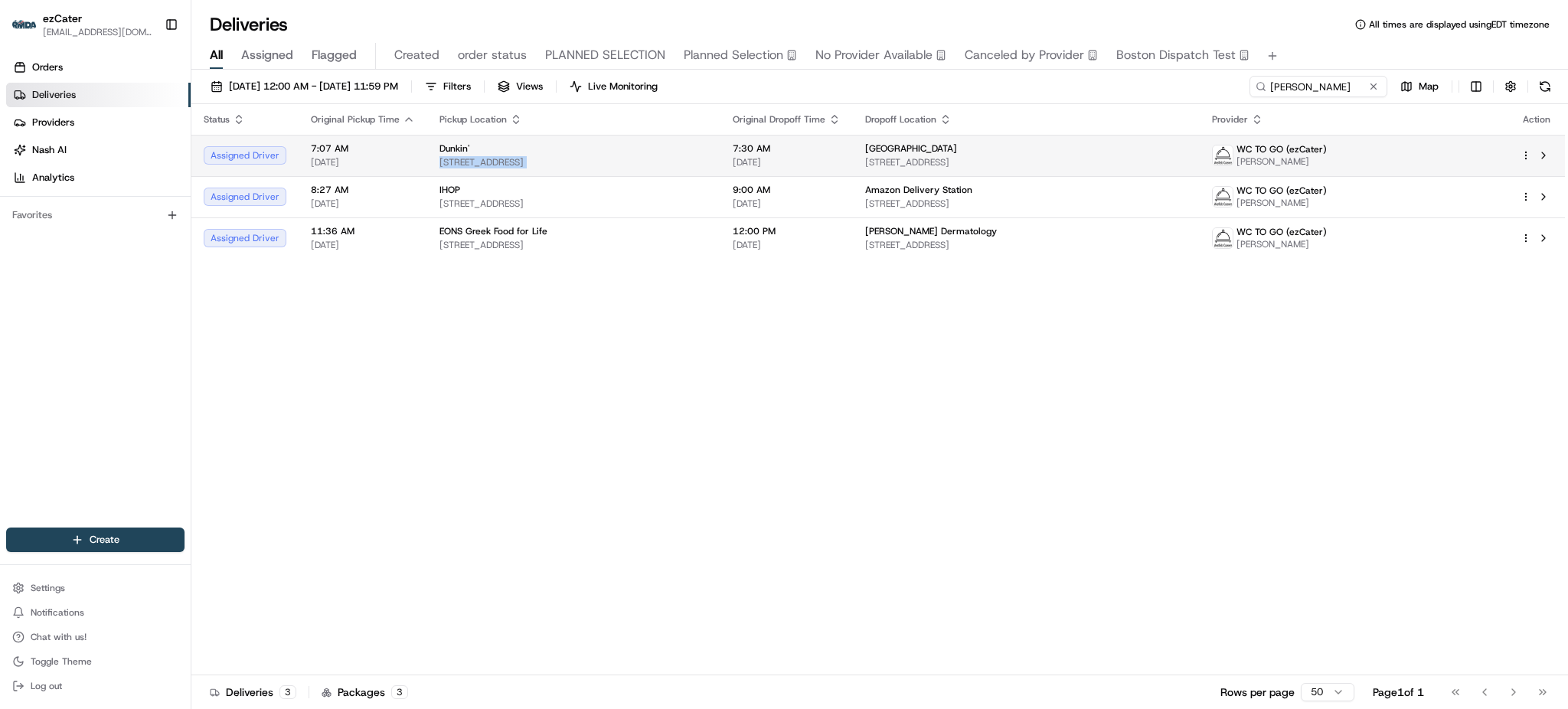
click at [720, 136] on td "Dunkin' [STREET_ADDRESS]" at bounding box center [574, 155] width 294 height 41
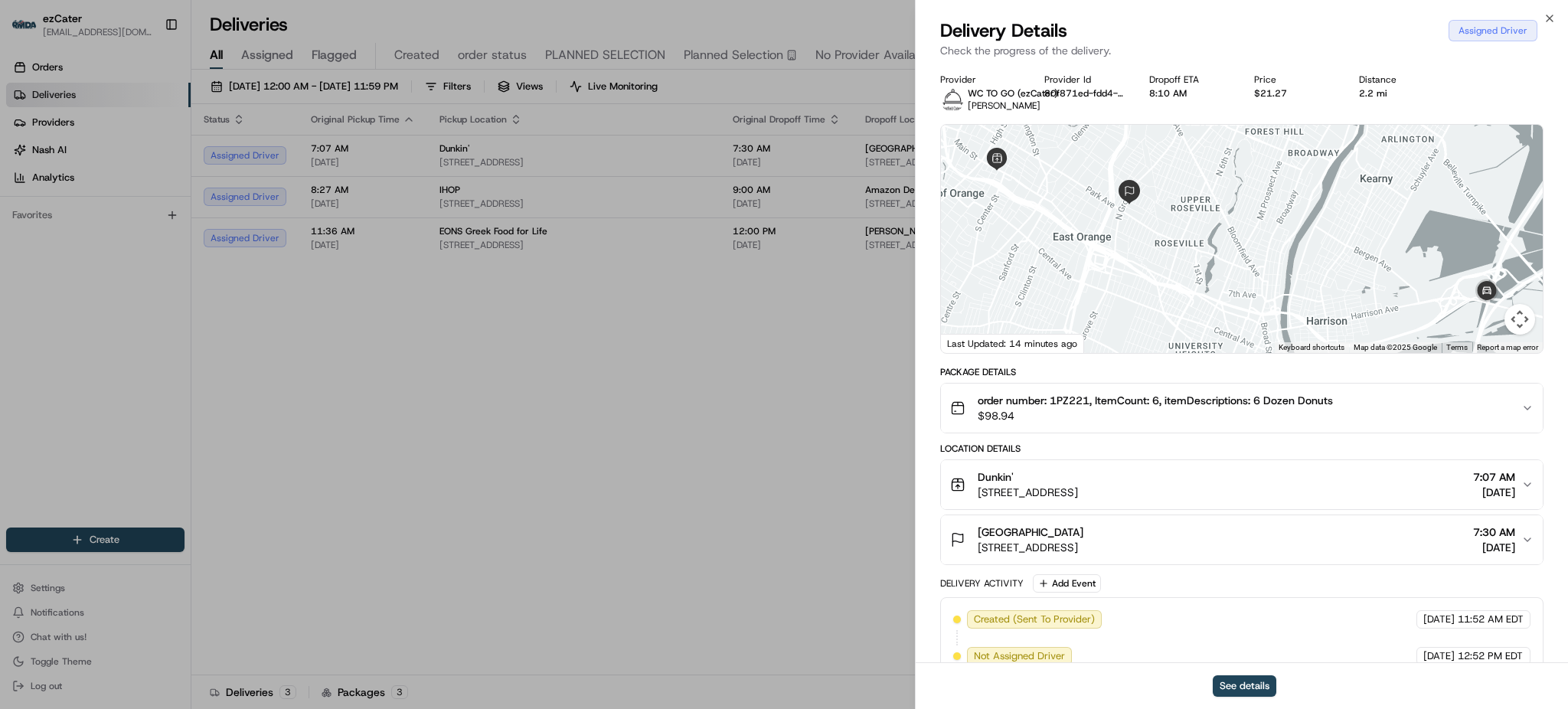
drag, startPoint x: 1232, startPoint y: 206, endPoint x: 1228, endPoint y: 173, distance: 33.2
click at [1228, 173] on div at bounding box center [1242, 239] width 602 height 228
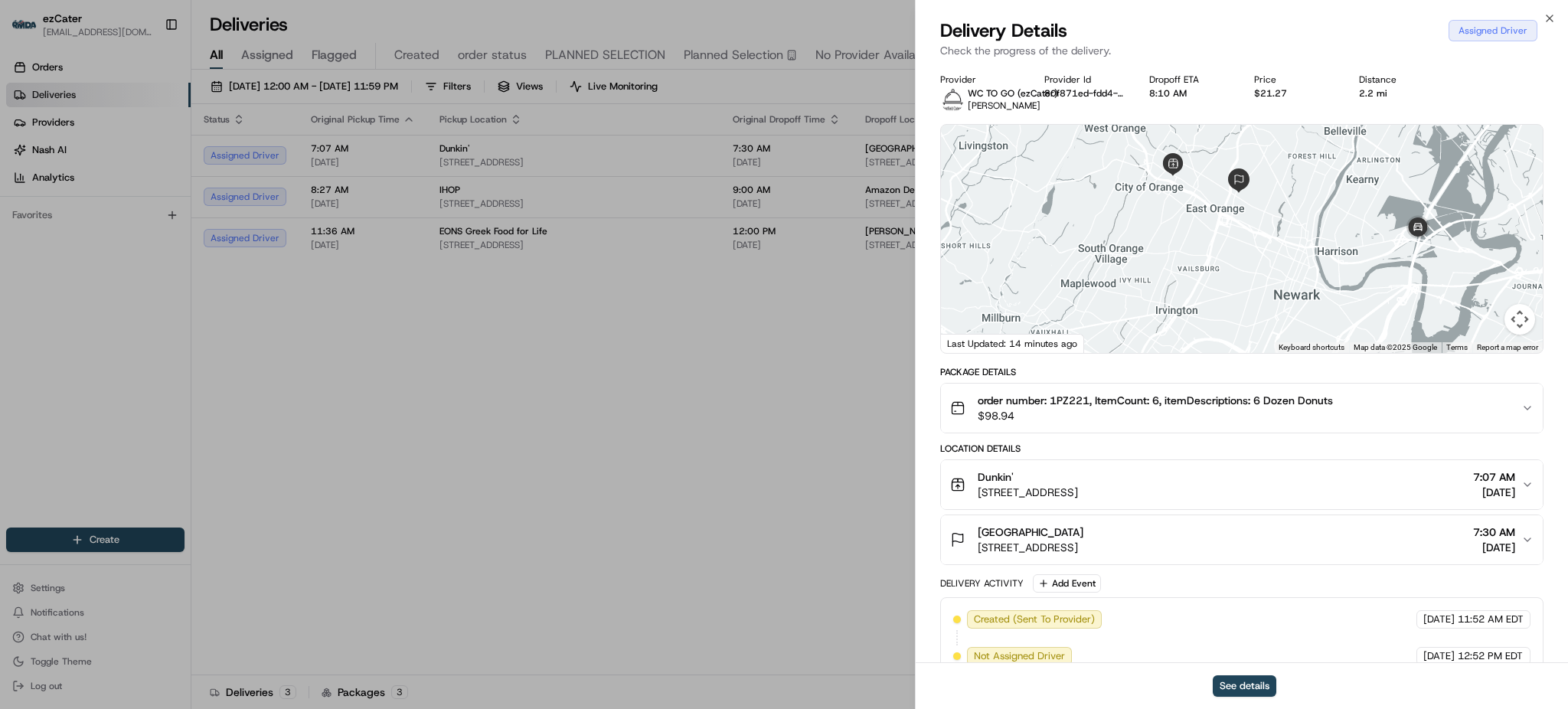
drag, startPoint x: 1357, startPoint y: 219, endPoint x: 1363, endPoint y: 237, distance: 19.0
click at [1363, 237] on div at bounding box center [1242, 239] width 602 height 228
